Goal: Transaction & Acquisition: Download file/media

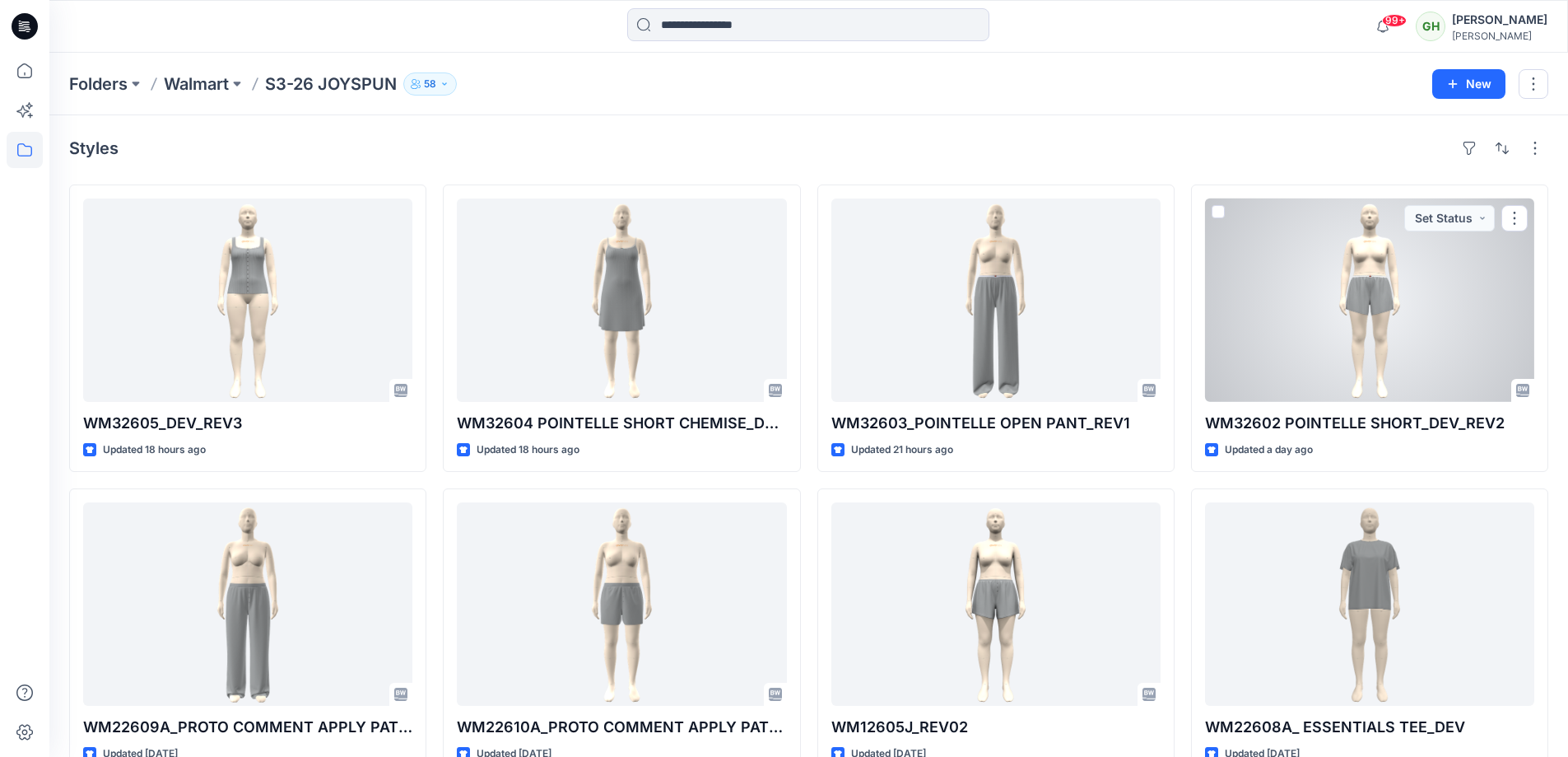
click at [1364, 272] on div at bounding box center [1369, 300] width 329 height 204
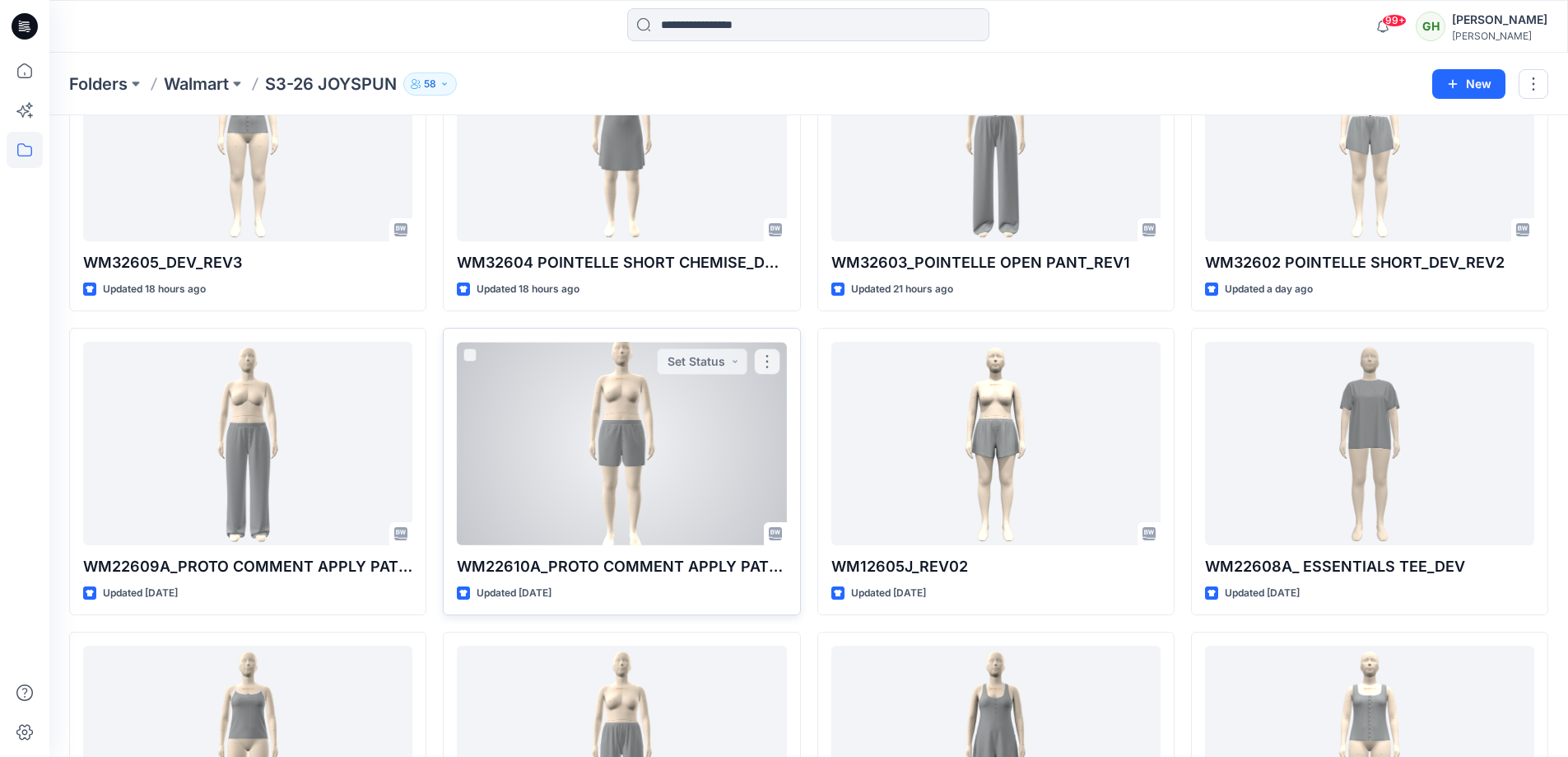
scroll to position [247, 0]
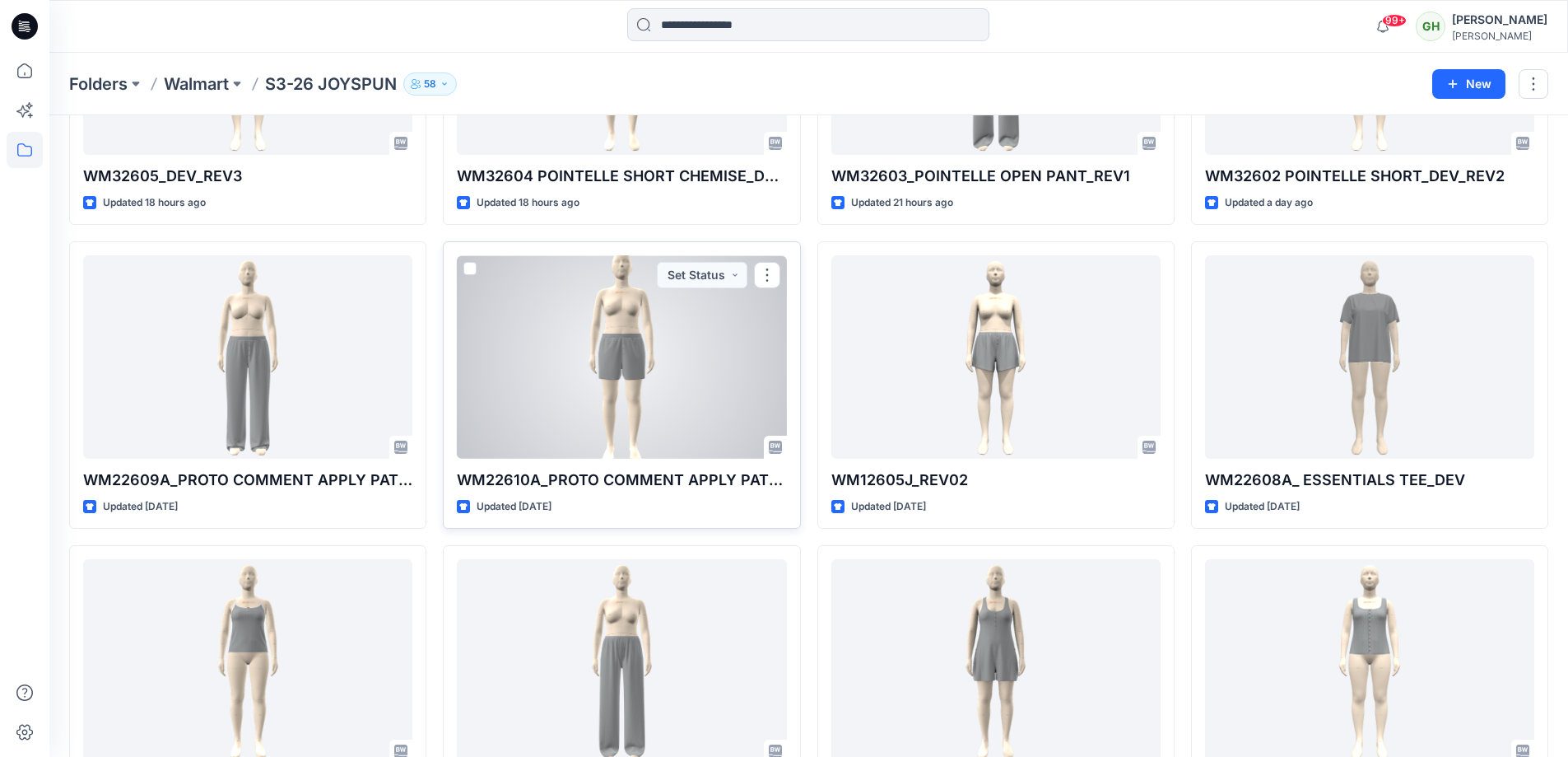
click at [634, 324] on div at bounding box center [621, 356] width 329 height 204
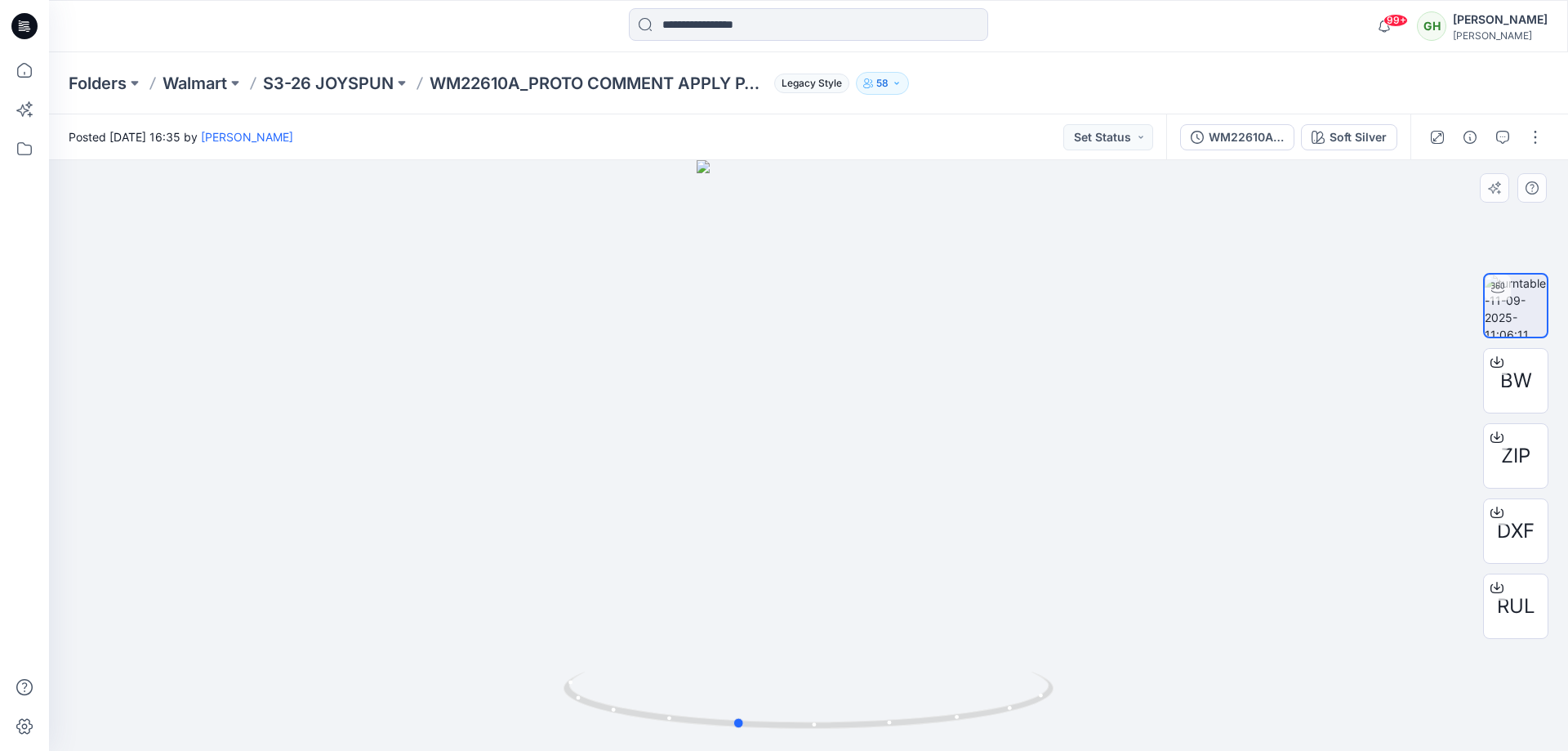
drag, startPoint x: 916, startPoint y: 482, endPoint x: 992, endPoint y: 553, distance: 104.0
click at [868, 486] on div at bounding box center [808, 455] width 1519 height 591
drag, startPoint x: 973, startPoint y: 550, endPoint x: 944, endPoint y: 520, distance: 41.7
click at [935, 534] on div at bounding box center [808, 455] width 1519 height 591
drag, startPoint x: 894, startPoint y: 484, endPoint x: 902, endPoint y: 472, distance: 14.4
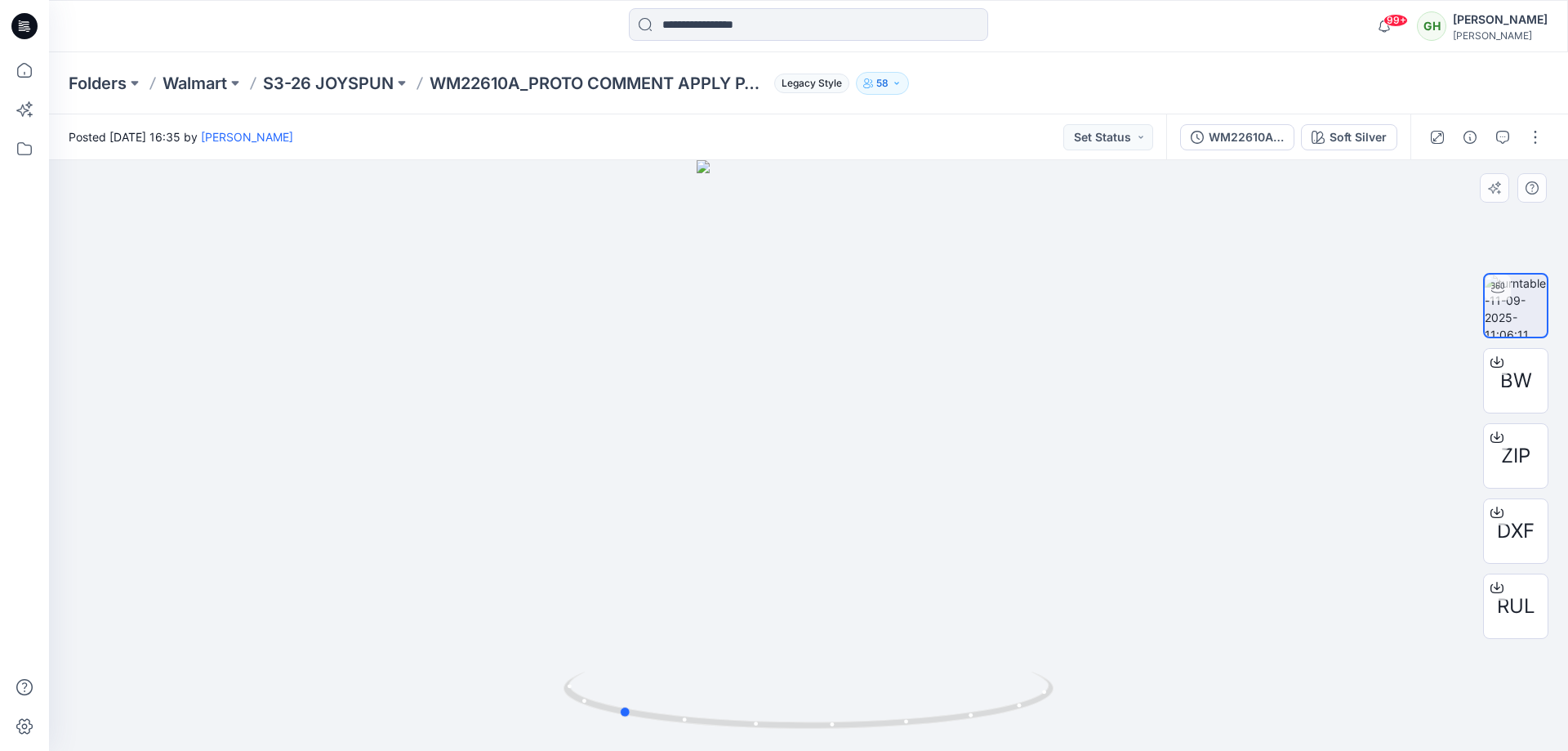
click at [870, 471] on div at bounding box center [808, 455] width 1519 height 591
drag, startPoint x: 987, startPoint y: 472, endPoint x: 926, endPoint y: 472, distance: 61.0
click at [926, 472] on div at bounding box center [808, 455] width 1519 height 591
drag, startPoint x: 983, startPoint y: 475, endPoint x: 940, endPoint y: 463, distance: 44.6
click at [930, 464] on div at bounding box center [808, 455] width 1519 height 591
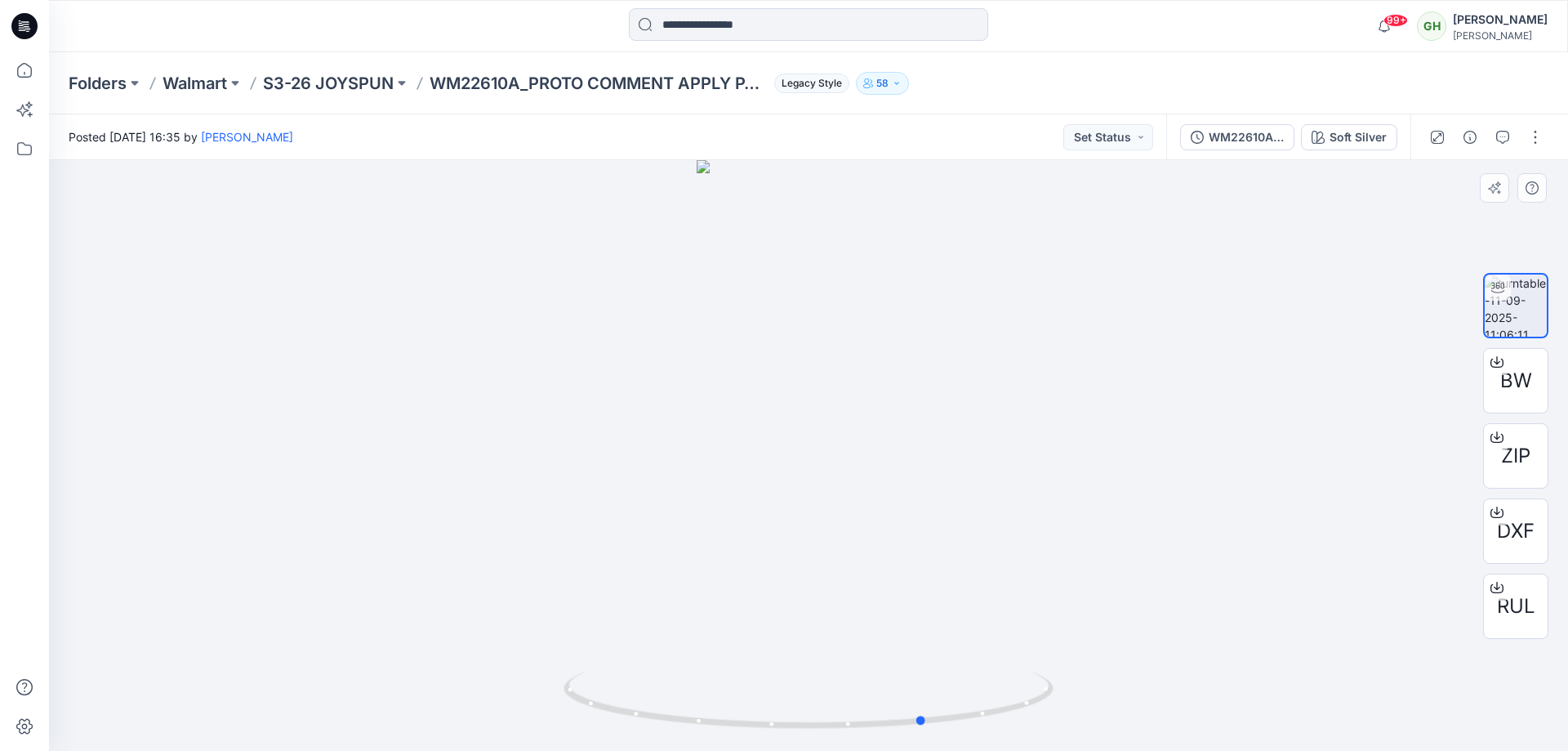
click at [858, 431] on div at bounding box center [808, 455] width 1519 height 591
drag, startPoint x: 970, startPoint y: 438, endPoint x: 952, endPoint y: 439, distance: 18.0
click at [952, 439] on div at bounding box center [808, 455] width 1519 height 591
click at [965, 444] on div at bounding box center [808, 455] width 1519 height 591
drag, startPoint x: 954, startPoint y: 434, endPoint x: 934, endPoint y: 436, distance: 20.1
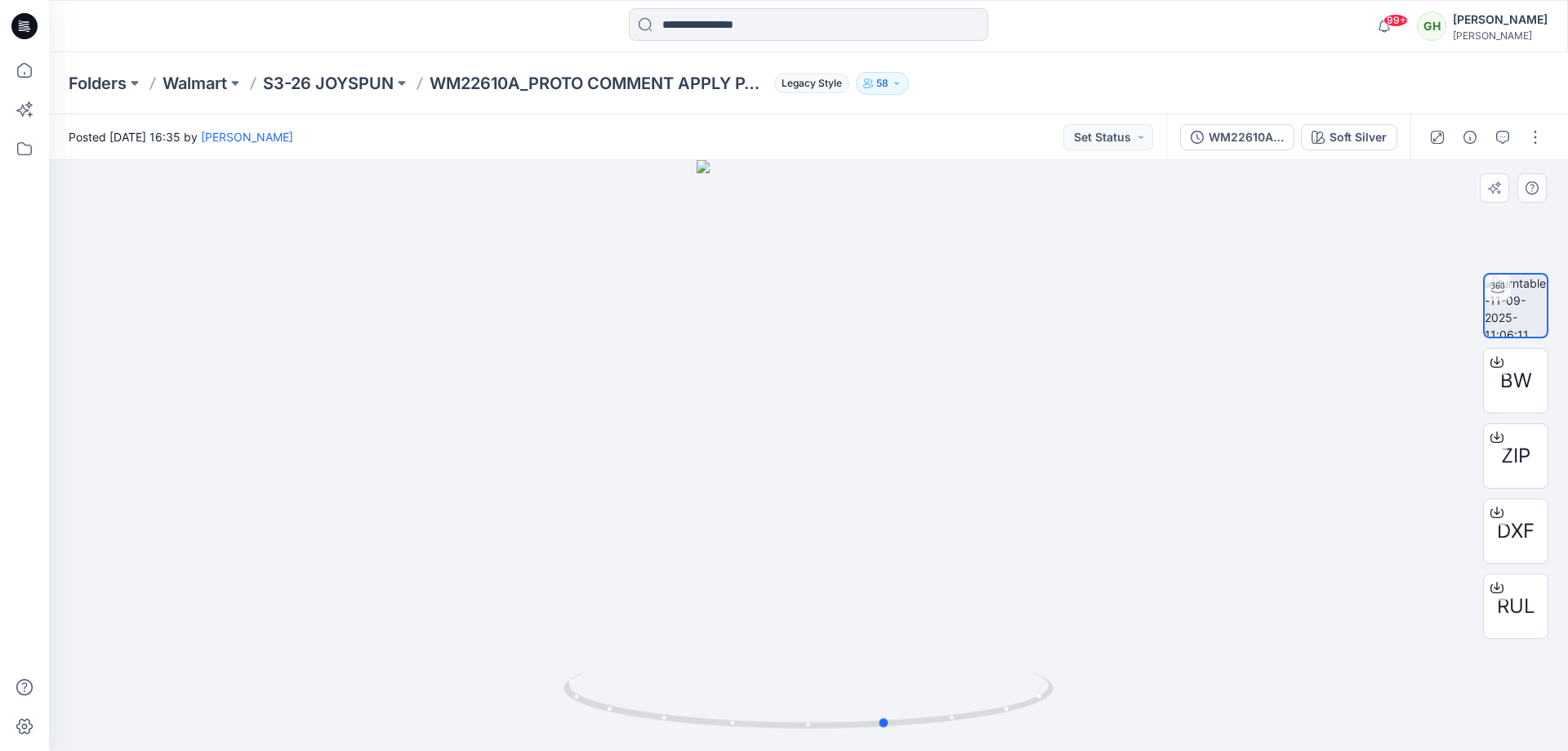
click at [951, 434] on div at bounding box center [808, 455] width 1519 height 591
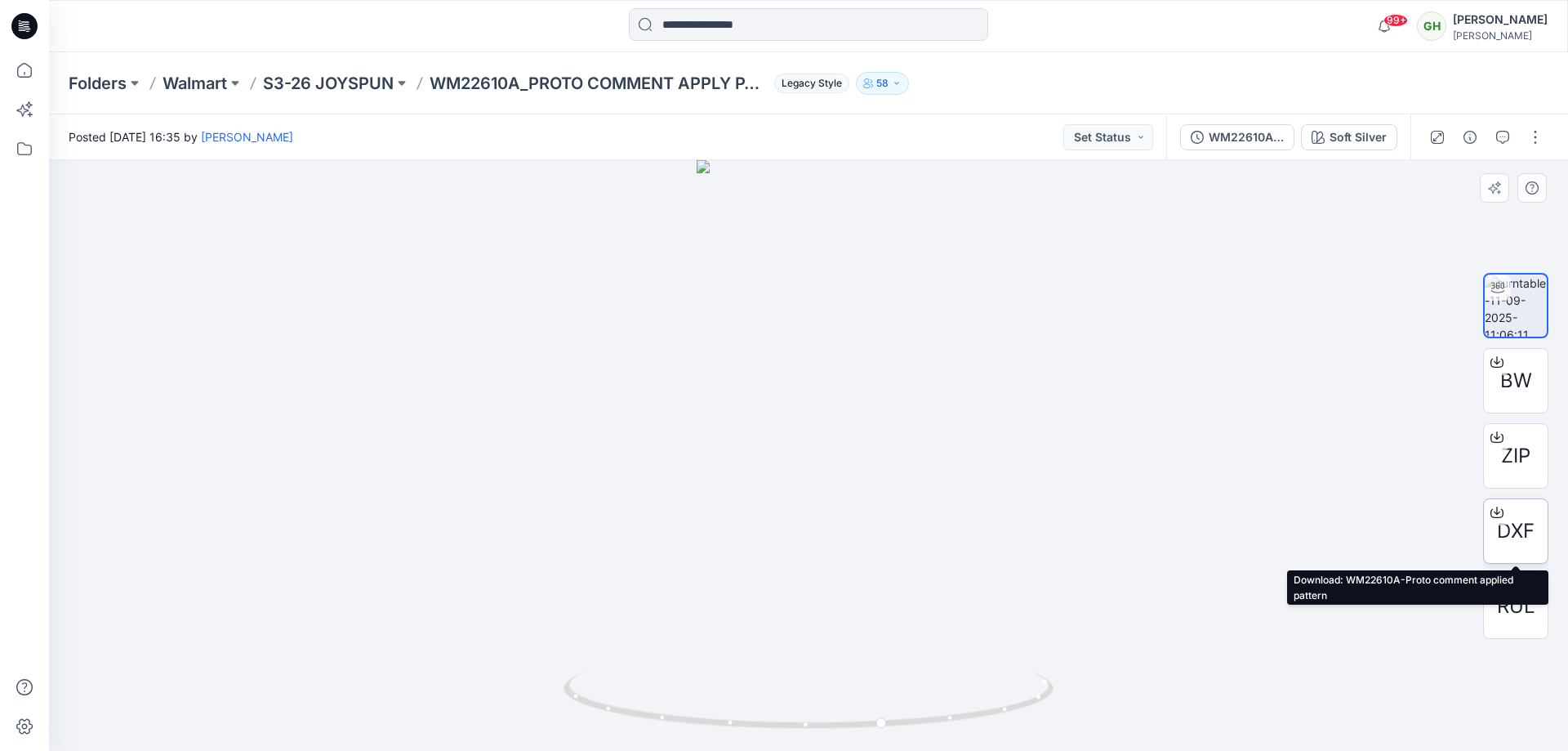
click at [1508, 522] on div at bounding box center [1497, 512] width 26 height 26
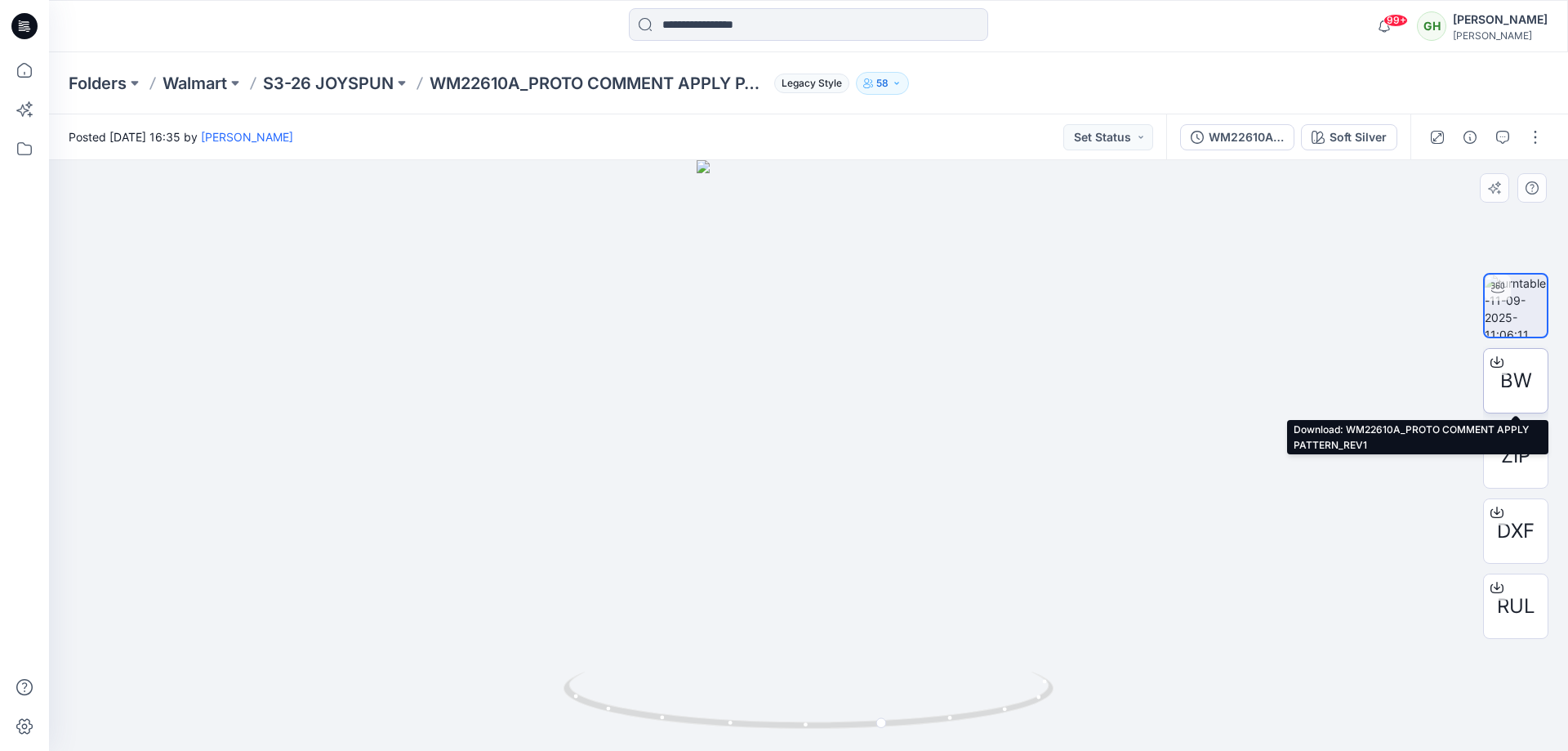
click at [1513, 397] on div "BW" at bounding box center [1516, 381] width 66 height 66
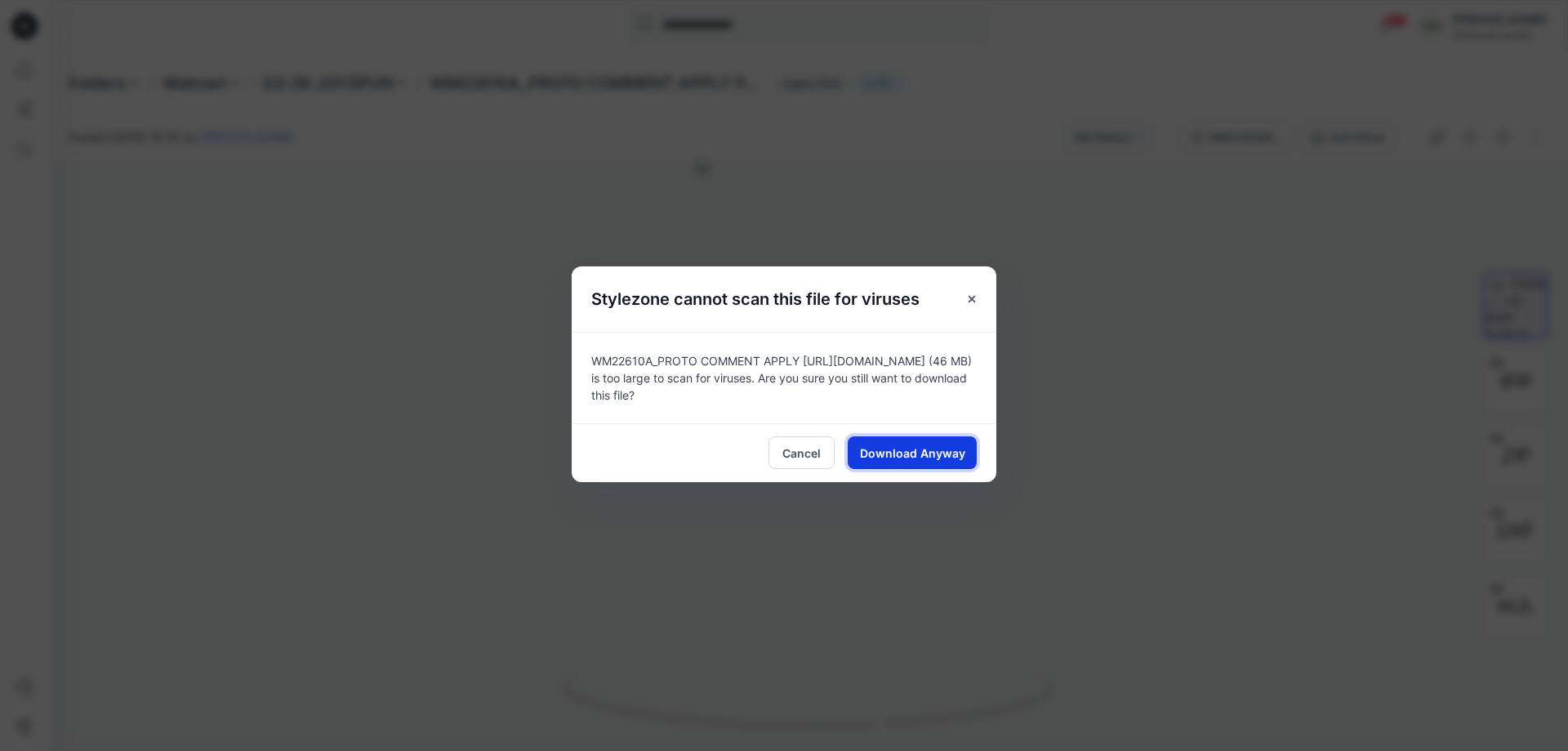
click at [962, 442] on button "Download Anyway" at bounding box center [912, 452] width 129 height 32
